Goal: Transaction & Acquisition: Obtain resource

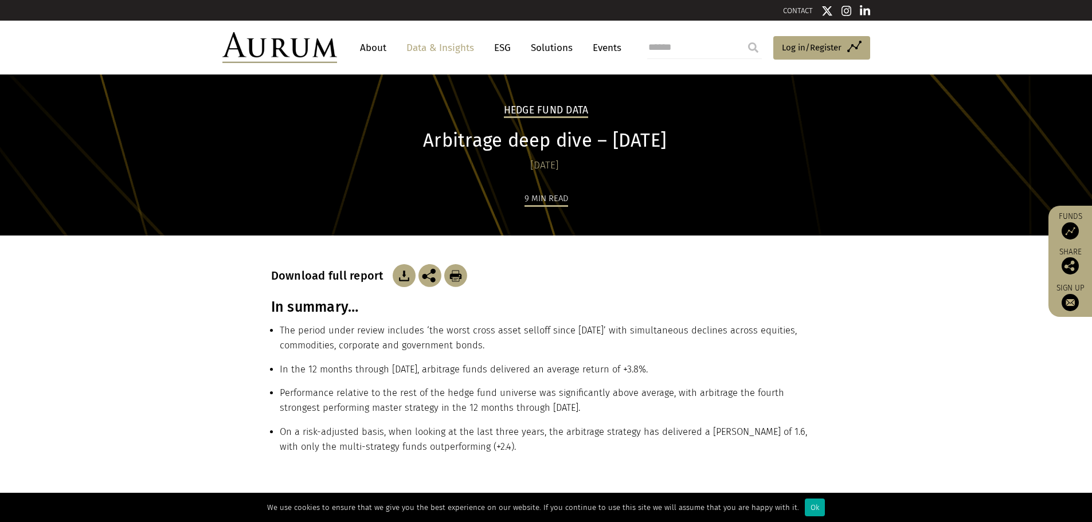
click at [401, 283] on img at bounding box center [404, 275] width 23 height 23
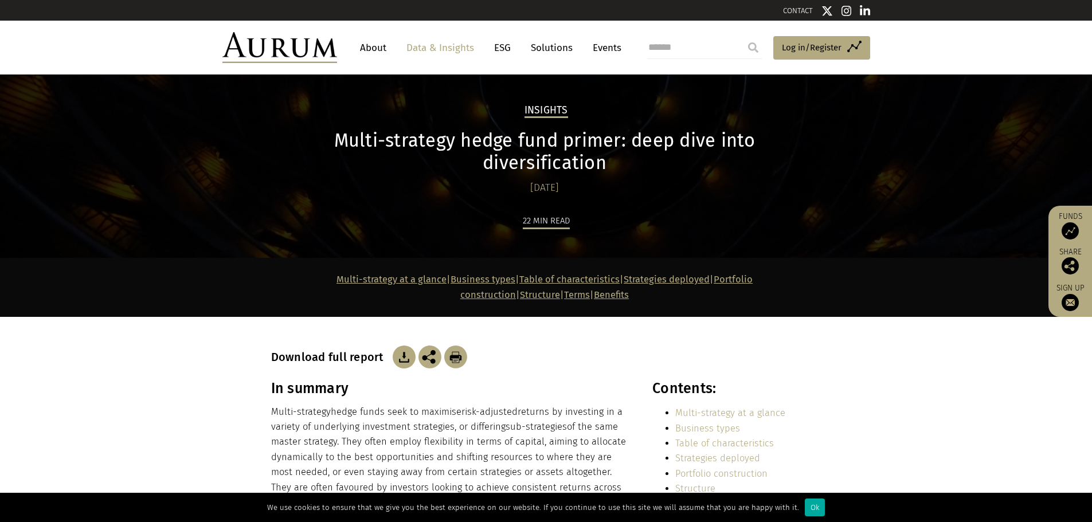
click at [409, 346] on img at bounding box center [404, 357] width 23 height 23
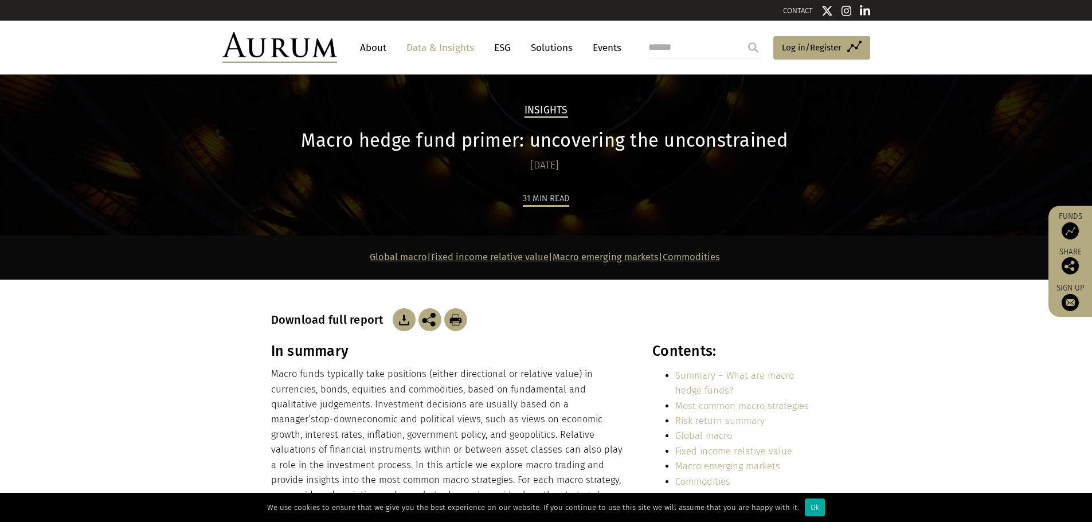
click at [402, 321] on img at bounding box center [404, 319] width 23 height 23
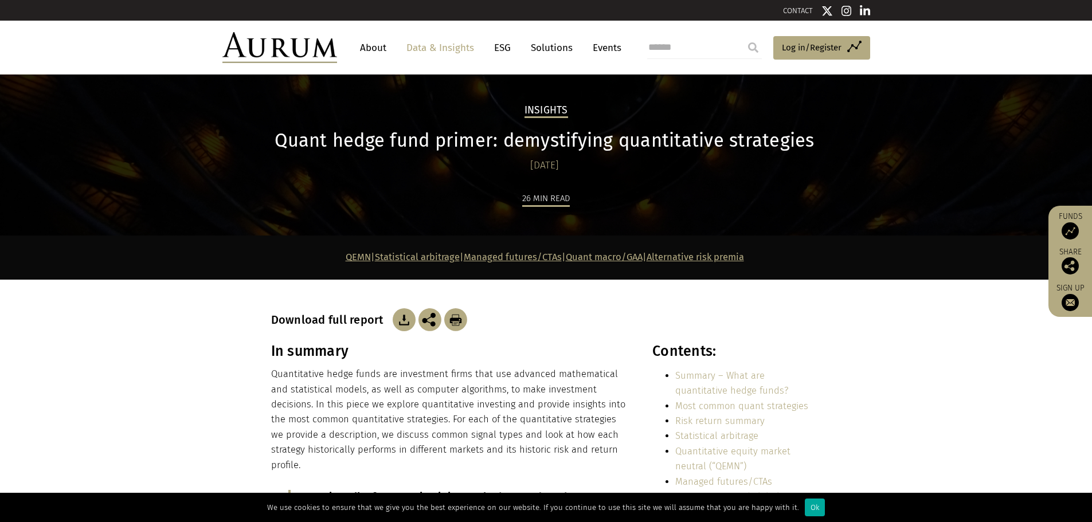
click at [401, 317] on img at bounding box center [404, 319] width 23 height 23
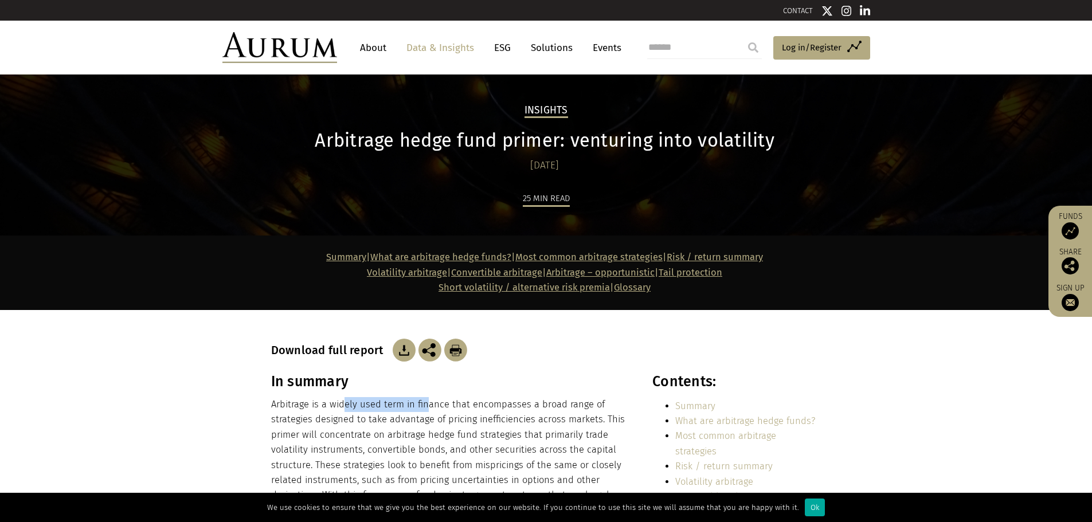
click at [403, 351] on img at bounding box center [404, 350] width 23 height 23
